Goal: Task Accomplishment & Management: Manage account settings

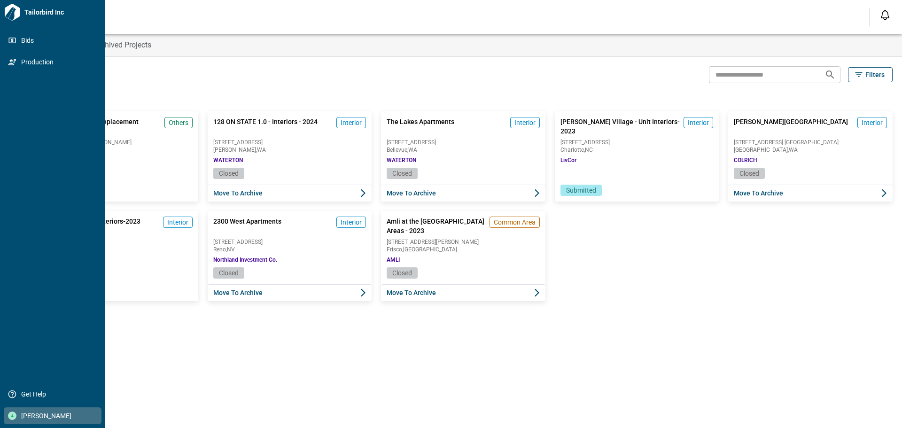
click at [8, 417] on div at bounding box center [12, 416] width 8 height 8
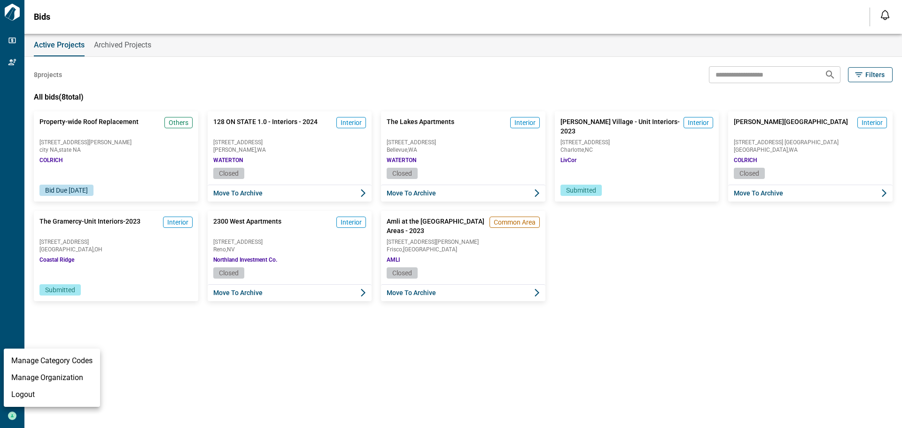
click at [65, 375] on li "Manage Organization" at bounding box center [52, 377] width 96 height 17
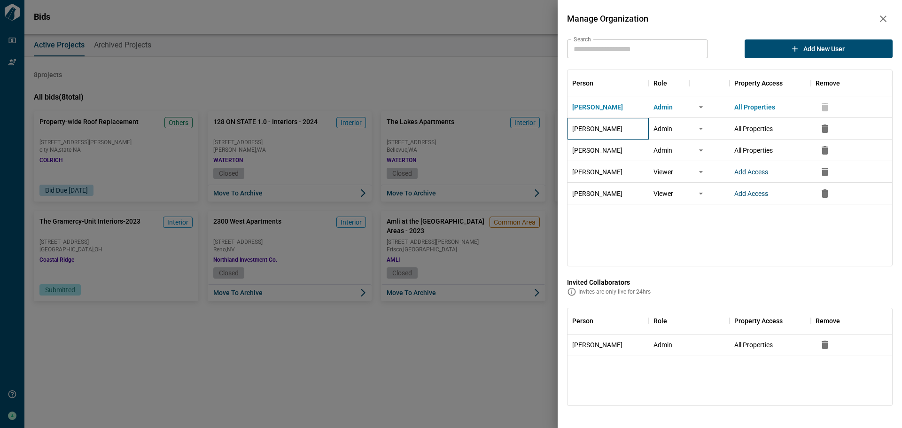
click at [606, 133] on div "[PERSON_NAME]" at bounding box center [608, 129] width 81 height 22
click at [706, 131] on button "more" at bounding box center [701, 129] width 14 height 14
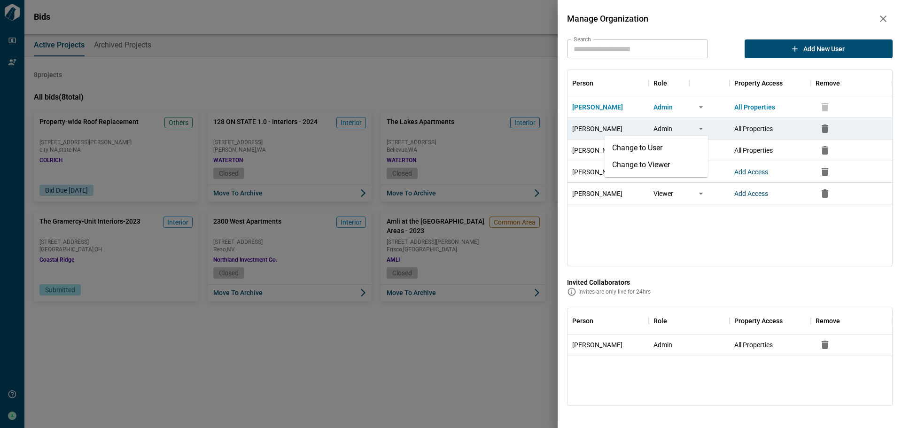
click at [647, 232] on div "[PERSON_NAME] Admin All Properties [PERSON_NAME] Admin All Properties [PERSON_N…" at bounding box center [730, 181] width 325 height 170
click at [883, 16] on icon "button" at bounding box center [883, 18] width 11 height 11
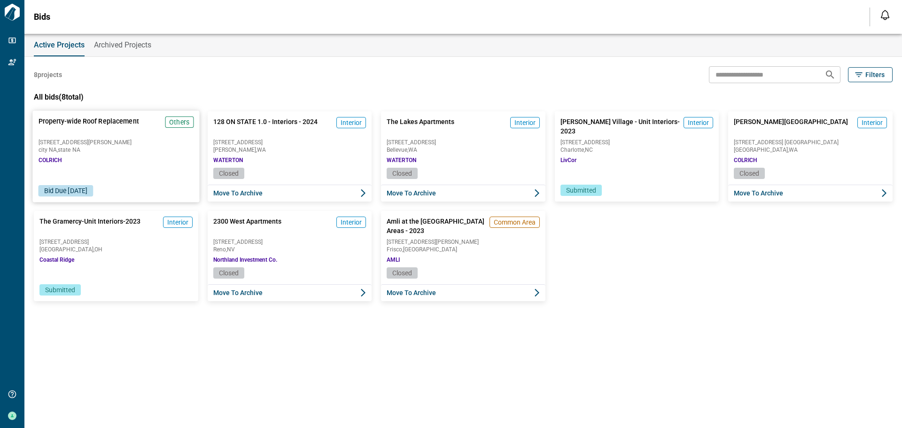
click at [96, 135] on span "Property-wide Roof Replacement" at bounding box center [89, 126] width 101 height 19
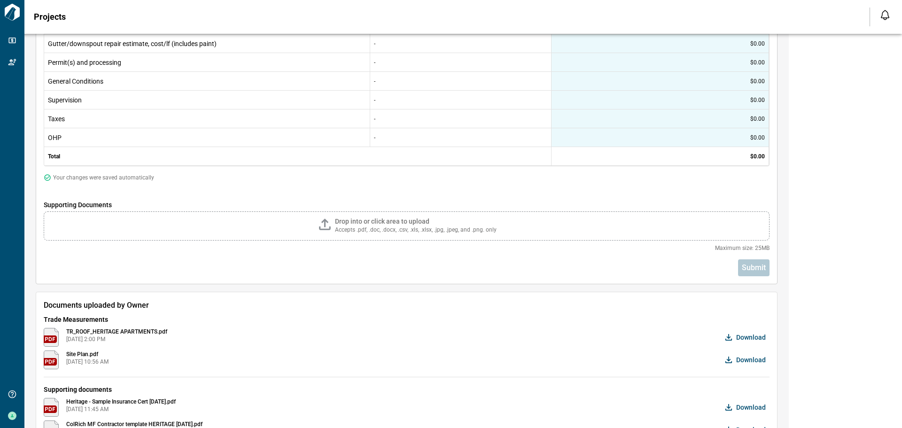
scroll to position [376, 0]
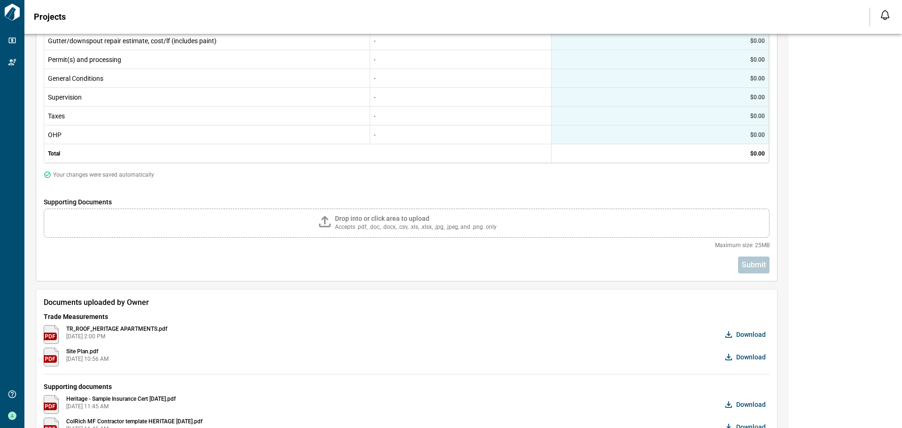
click at [343, 222] on span "Drop into or click area to upload" at bounding box center [382, 219] width 94 height 8
click at [0, 0] on input "Drop into or click area to upload Accepts .pdf, .doc, .docx, .csv, .xls, .xlsx,…" at bounding box center [0, 0] width 0 height 0
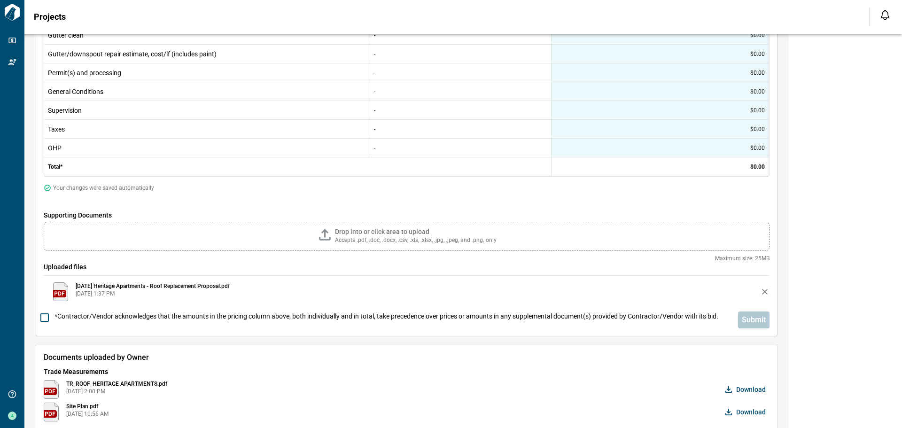
scroll to position [371, 0]
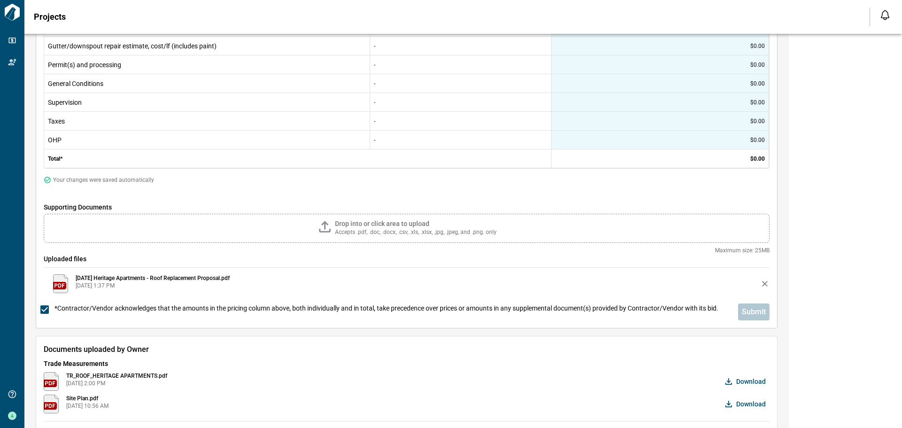
click at [798, 274] on div "Garden Style Heritage Apartments [STREET_ADDRESS][PERSON_NAME] COLRICH Job Type…" at bounding box center [846, 102] width 114 height 841
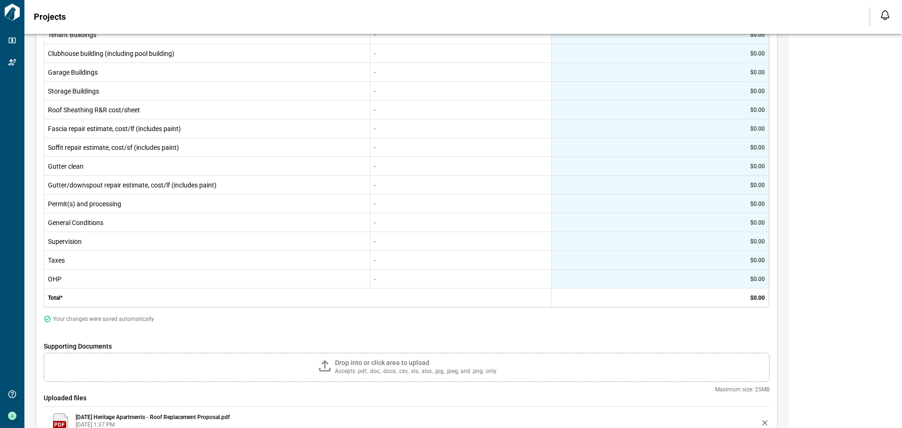
scroll to position [0, 0]
